Goal: Task Accomplishment & Management: Manage account settings

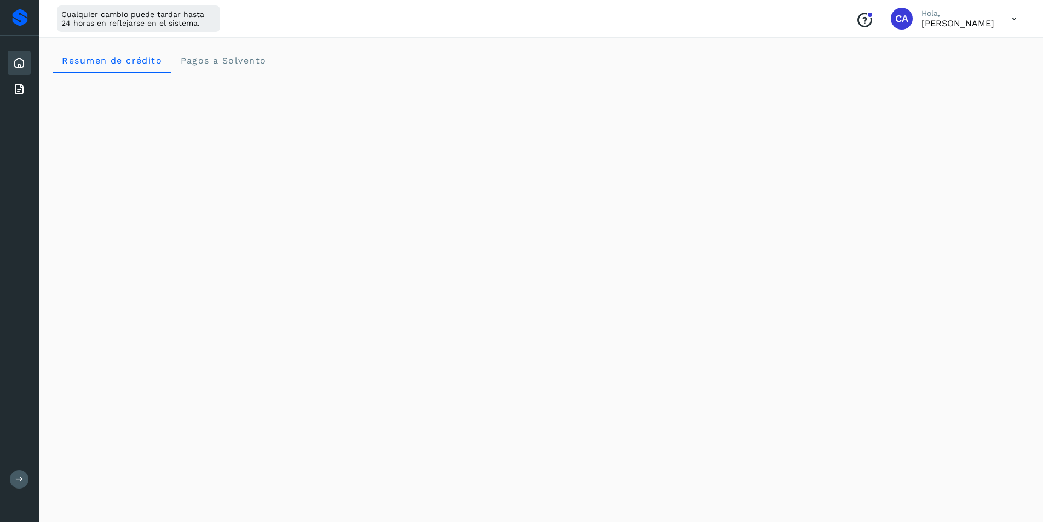
click at [1006, 18] on icon at bounding box center [1014, 19] width 22 height 22
click at [971, 72] on div "Cerrar sesión" at bounding box center [960, 70] width 130 height 21
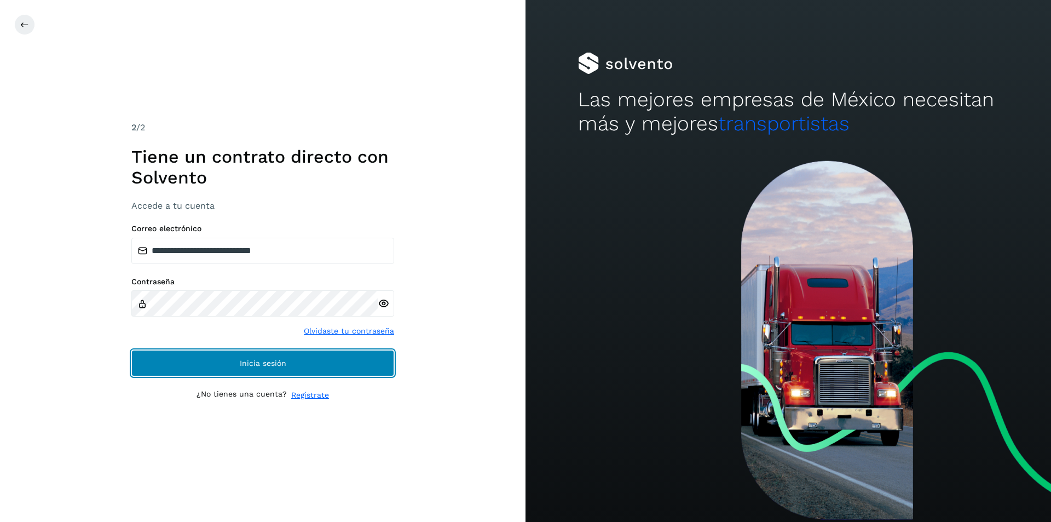
click at [364, 371] on button "Inicia sesión" at bounding box center [262, 363] width 263 height 26
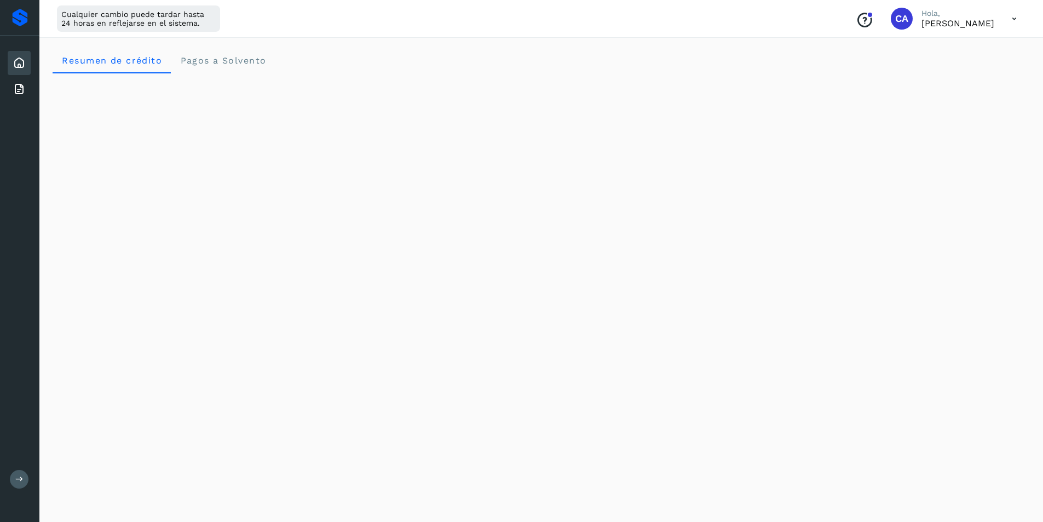
click at [1021, 18] on icon at bounding box center [1014, 19] width 22 height 22
click at [941, 55] on div "Documentación" at bounding box center [960, 49] width 130 height 21
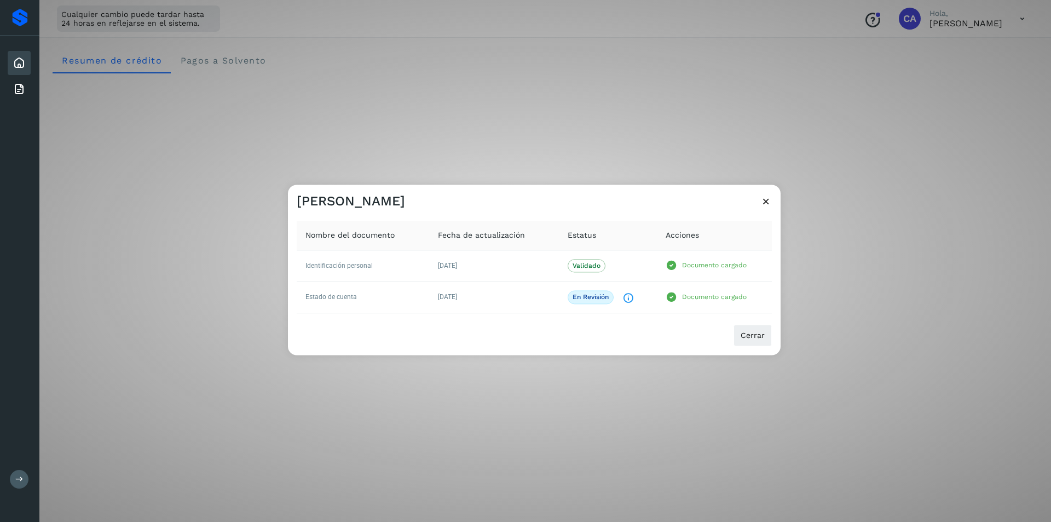
click at [768, 204] on icon at bounding box center [765, 200] width 11 height 11
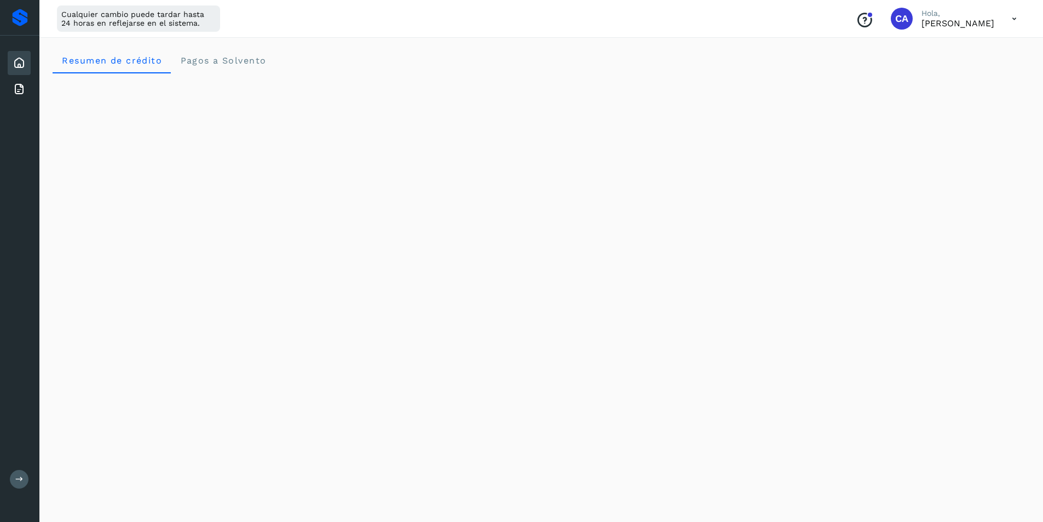
click at [1009, 22] on icon at bounding box center [1014, 19] width 22 height 22
click at [967, 73] on div "Cerrar sesión" at bounding box center [960, 70] width 130 height 21
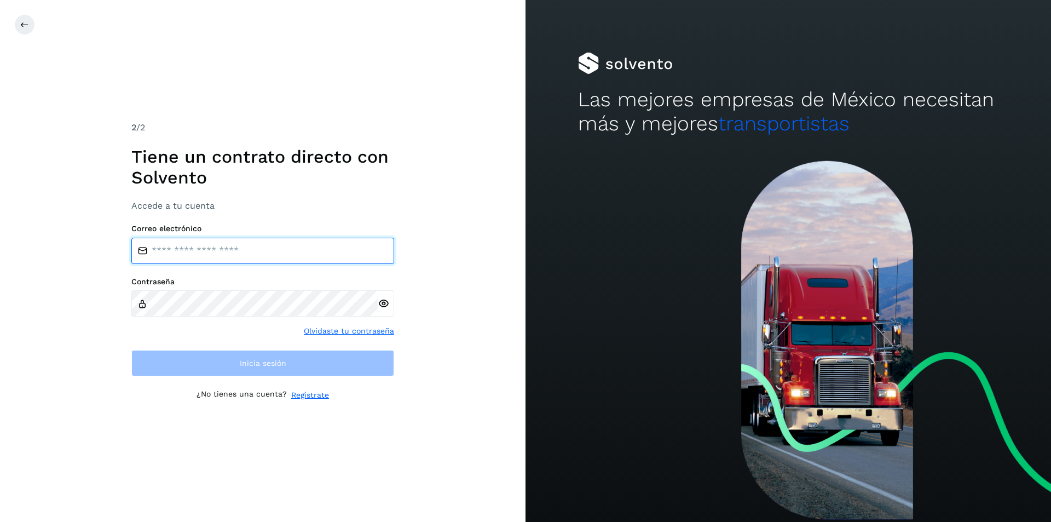
type input "**********"
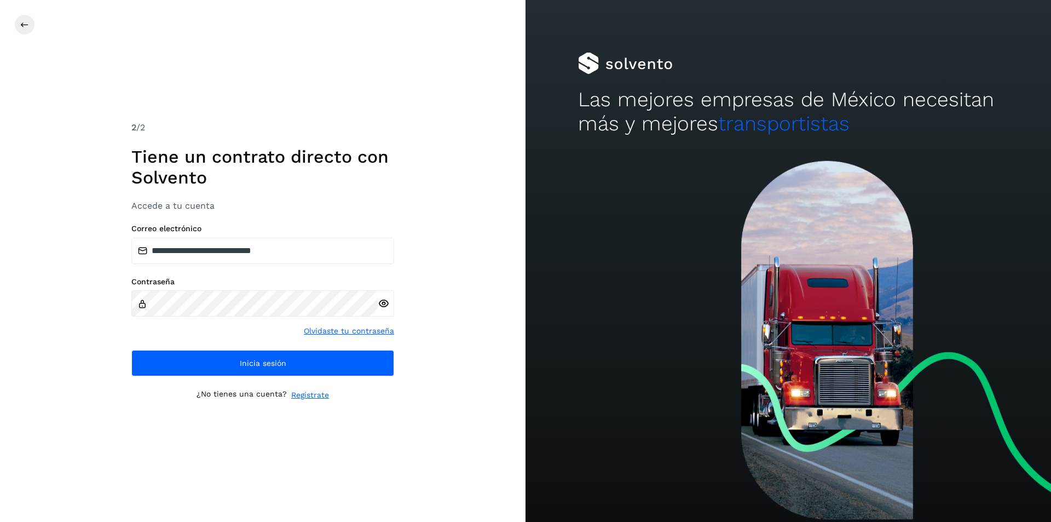
click at [481, 387] on div "**********" at bounding box center [263, 261] width 526 height 522
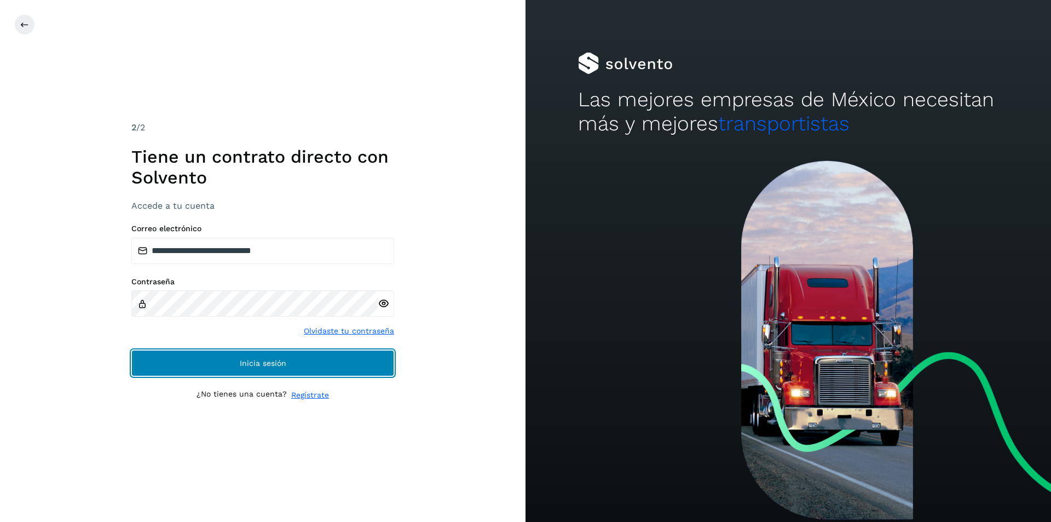
click at [364, 364] on button "Inicia sesión" at bounding box center [262, 363] width 263 height 26
click at [367, 361] on button "Inicia sesión" at bounding box center [262, 363] width 263 height 26
click at [261, 365] on span "Inicia sesión" at bounding box center [263, 363] width 47 height 8
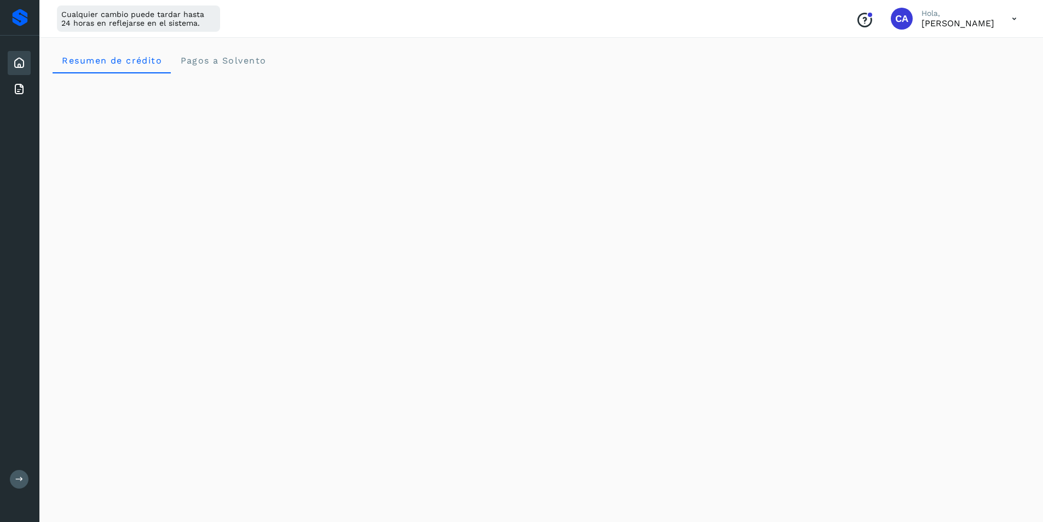
click at [1017, 19] on icon at bounding box center [1014, 19] width 22 height 22
click at [977, 51] on div "Documentación" at bounding box center [960, 49] width 130 height 21
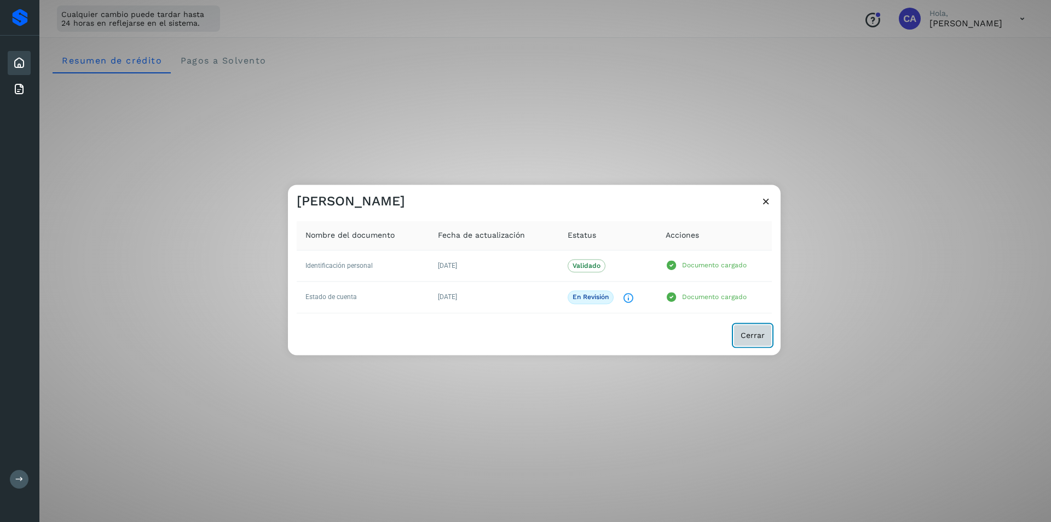
click at [762, 342] on button "Cerrar" at bounding box center [753, 335] width 38 height 22
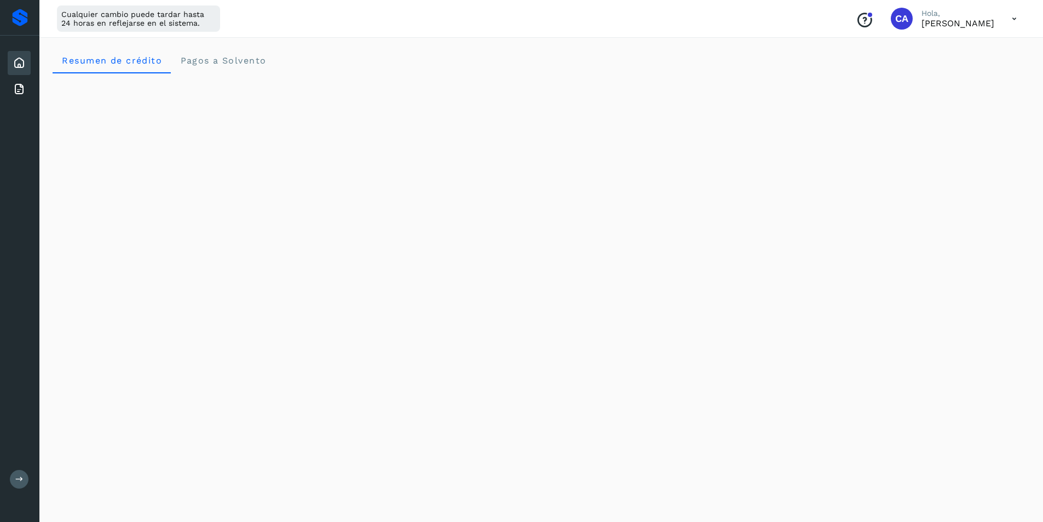
click at [1009, 8] on icon at bounding box center [1014, 19] width 22 height 22
click at [992, 66] on div "Cerrar sesión" at bounding box center [960, 70] width 130 height 21
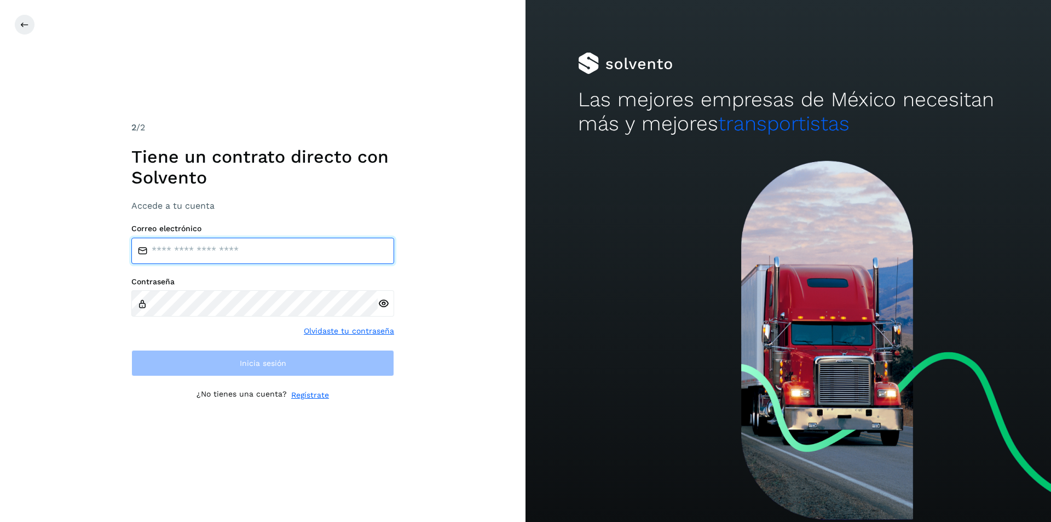
type input "**********"
